Goal: Task Accomplishment & Management: Use online tool/utility

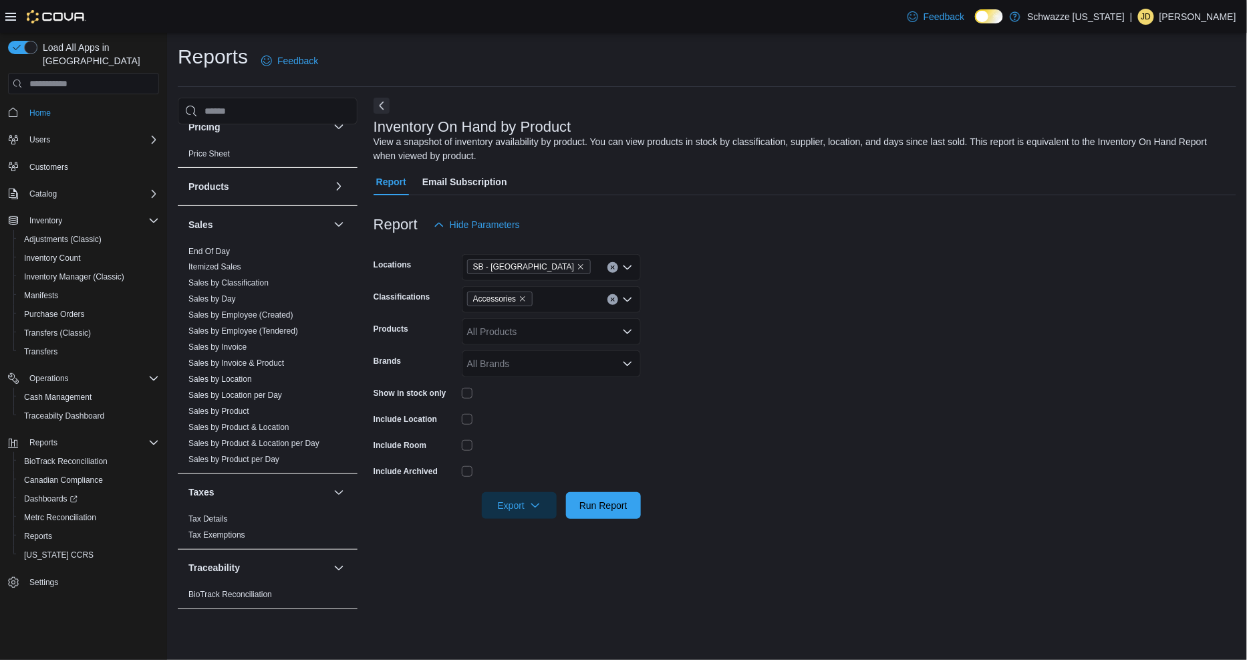
scroll to position [794, 0]
click at [242, 375] on link "Sales by Location" at bounding box center [221, 376] width 64 height 9
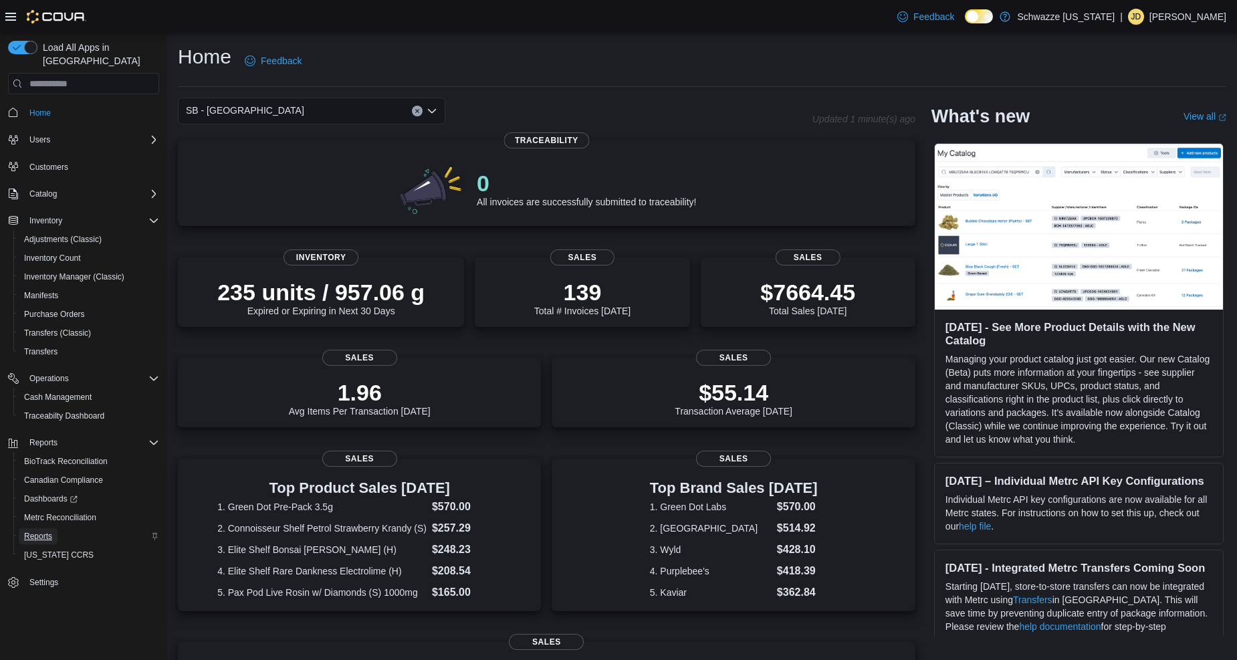
click at [43, 531] on span "Reports" at bounding box center [38, 536] width 28 height 11
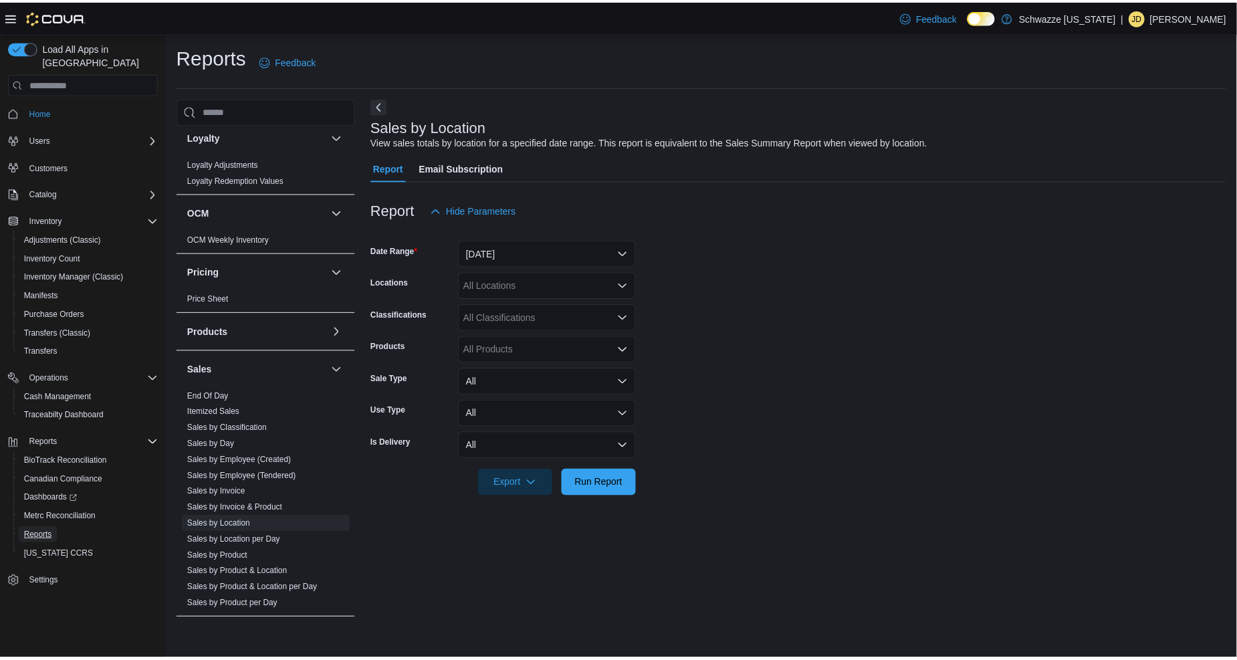
scroll to position [743, 0]
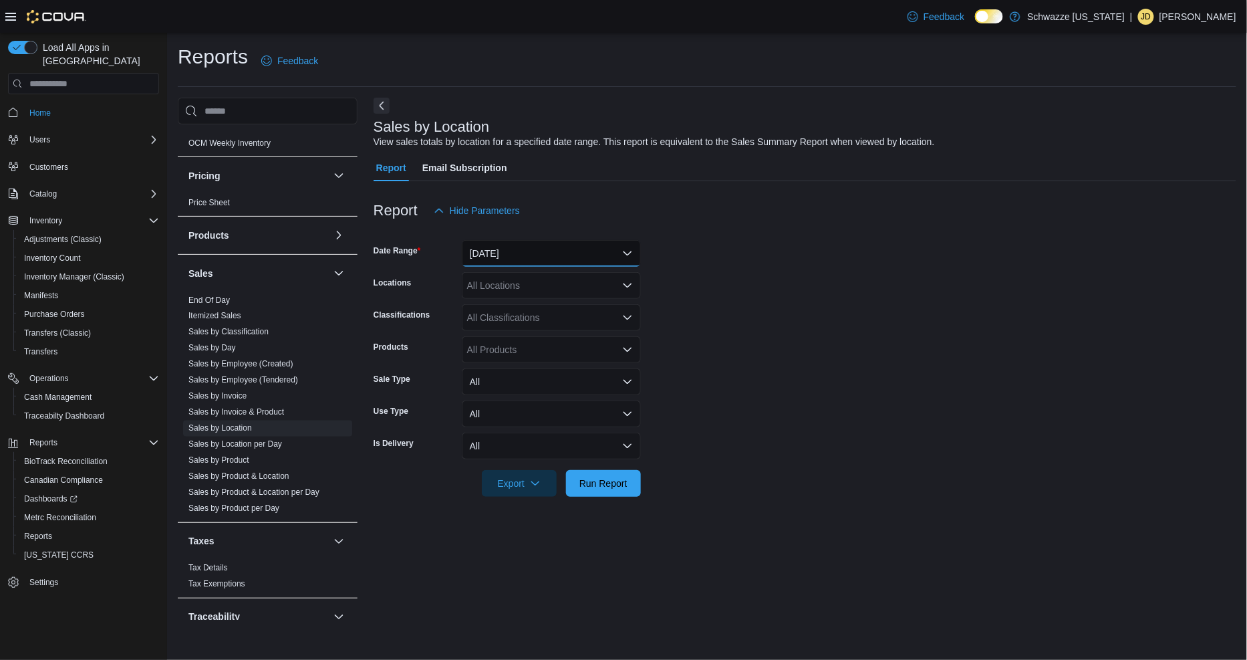
click at [616, 254] on button "[DATE]" at bounding box center [551, 253] width 179 height 27
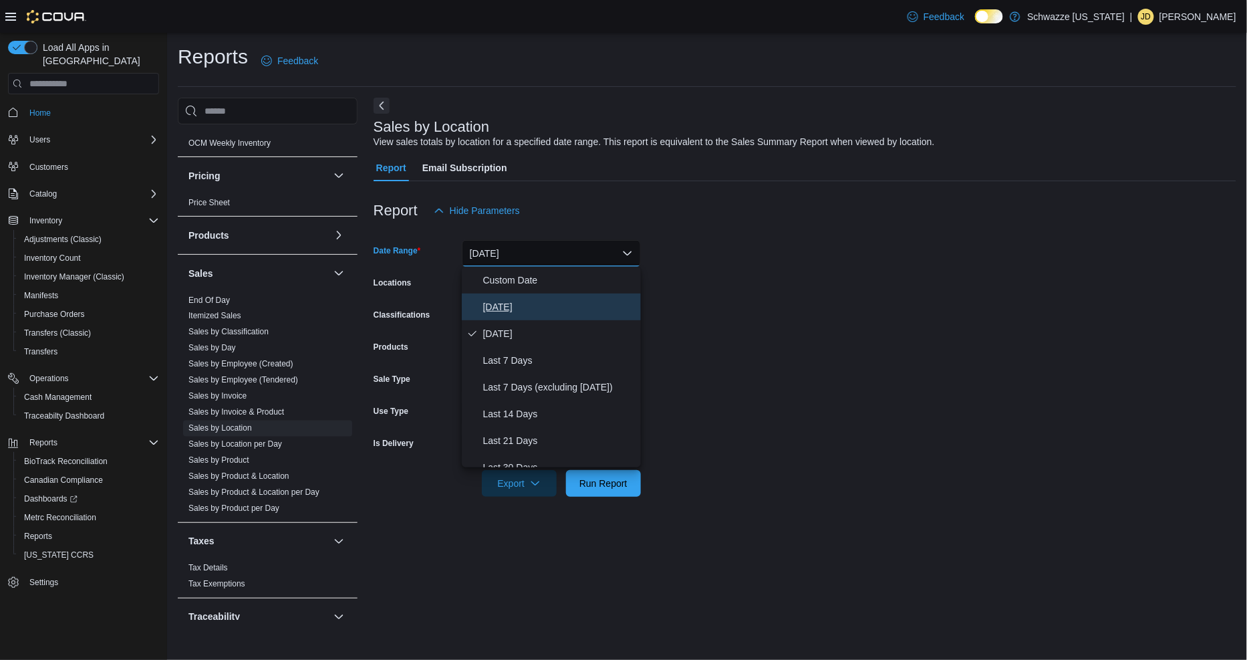
click at [559, 299] on span "[DATE]" at bounding box center [559, 307] width 152 height 16
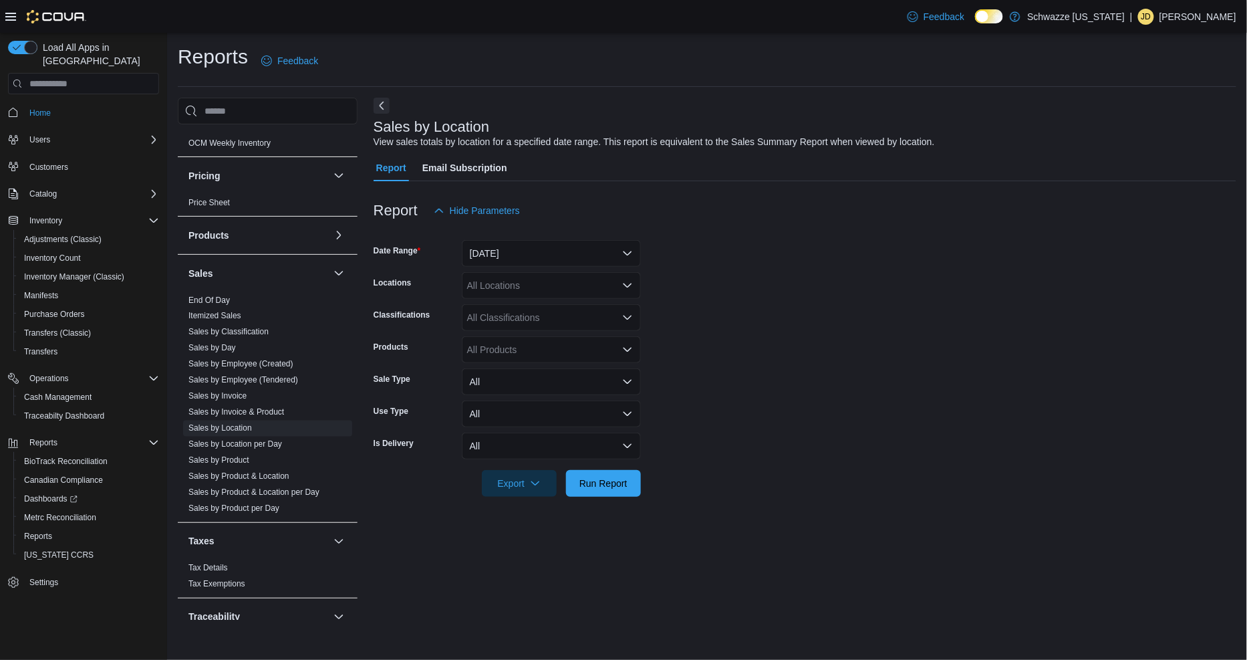
click at [550, 286] on div "All Locations" at bounding box center [551, 285] width 179 height 27
type input "****"
click at [554, 324] on span "SB - [GEOGRAPHIC_DATA]" at bounding box center [556, 327] width 118 height 13
click at [905, 310] on form "Date Range [DATE] Locations SB - [GEOGRAPHIC_DATA] Classifications All Classifi…" at bounding box center [805, 360] width 863 height 273
click at [611, 472] on span "Run Report" at bounding box center [603, 482] width 59 height 27
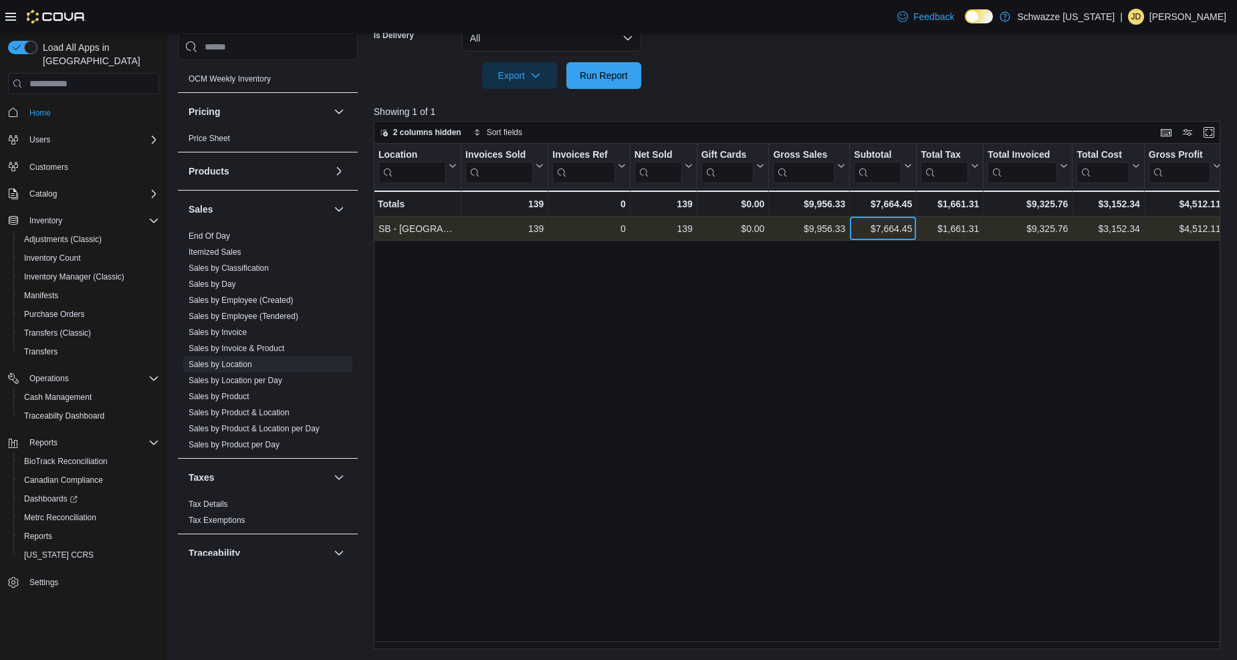
click at [883, 224] on div "$7,664.45" at bounding box center [883, 229] width 58 height 16
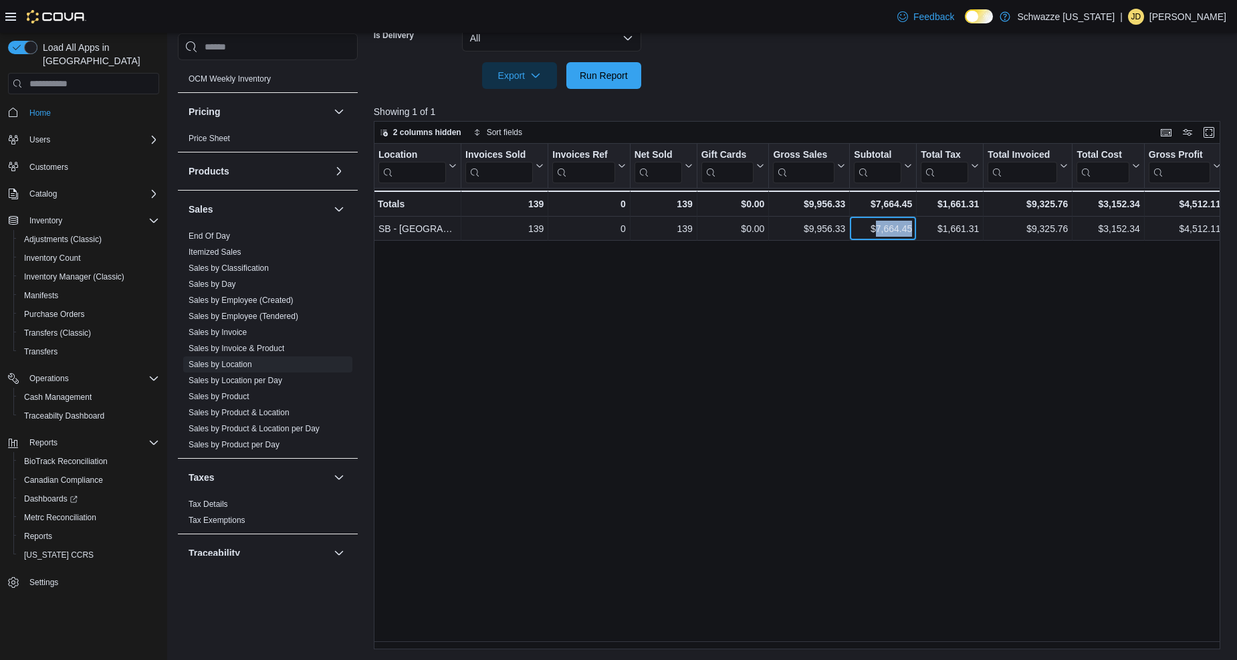
copy div "7,664.45"
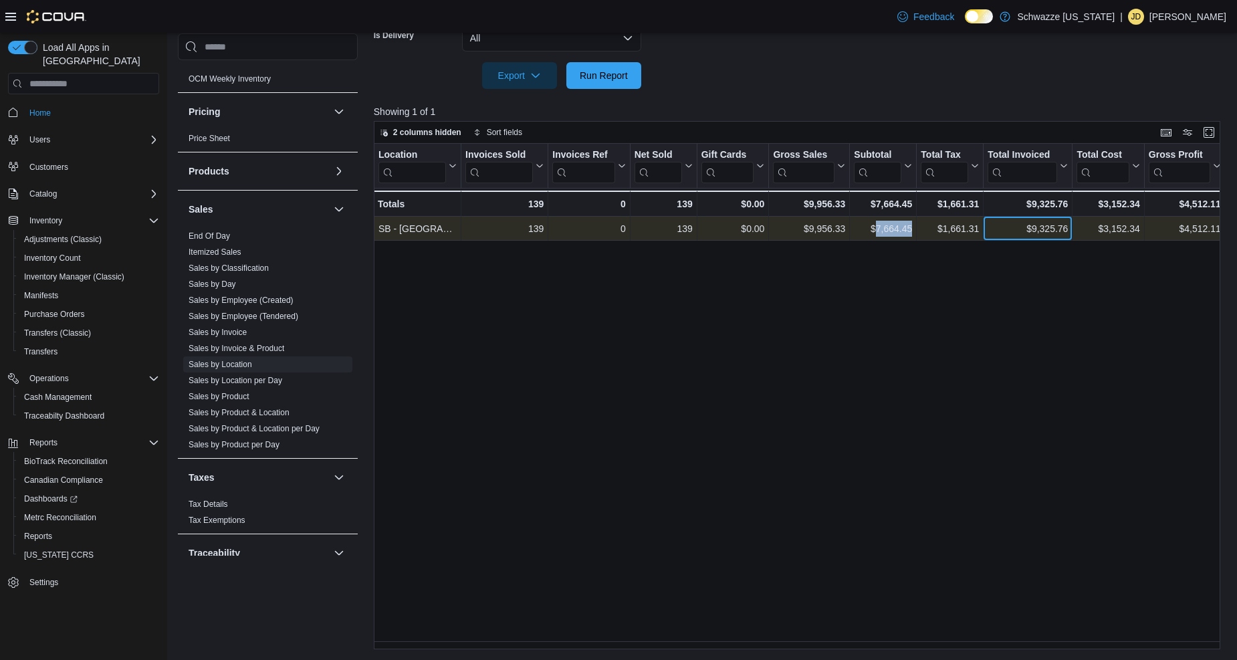
click at [1048, 225] on div "$9,325.76" at bounding box center [1027, 229] width 80 height 16
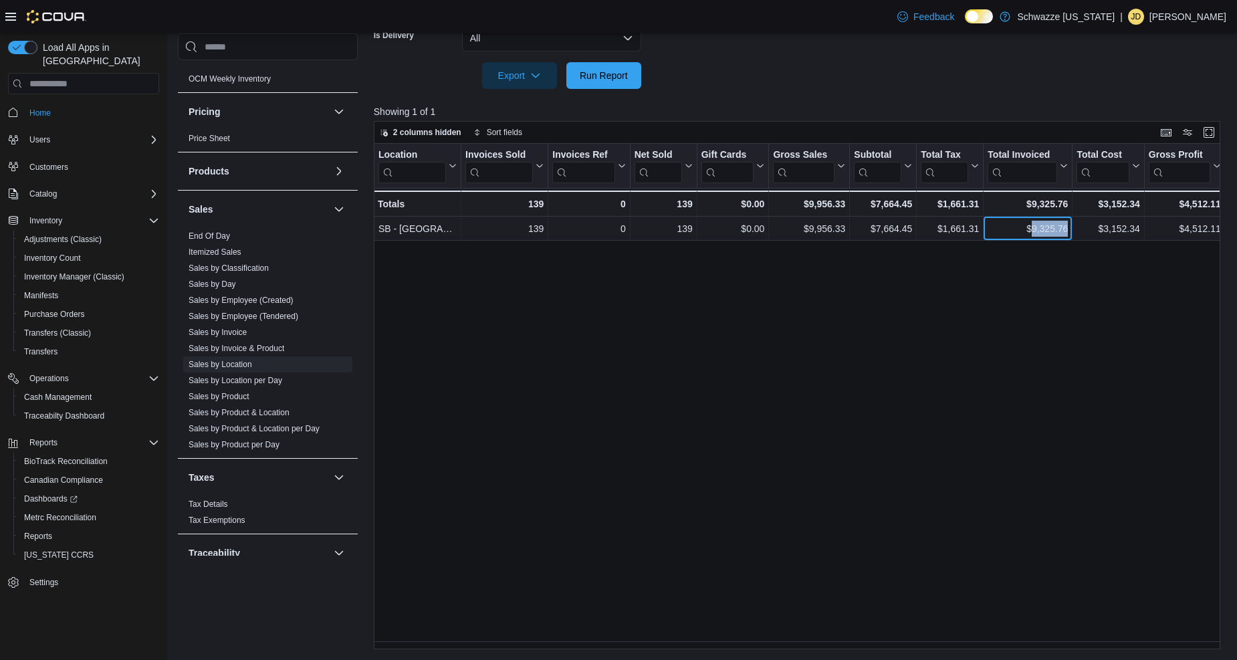
copy div "9,325.76"
